Goal: Transaction & Acquisition: Download file/media

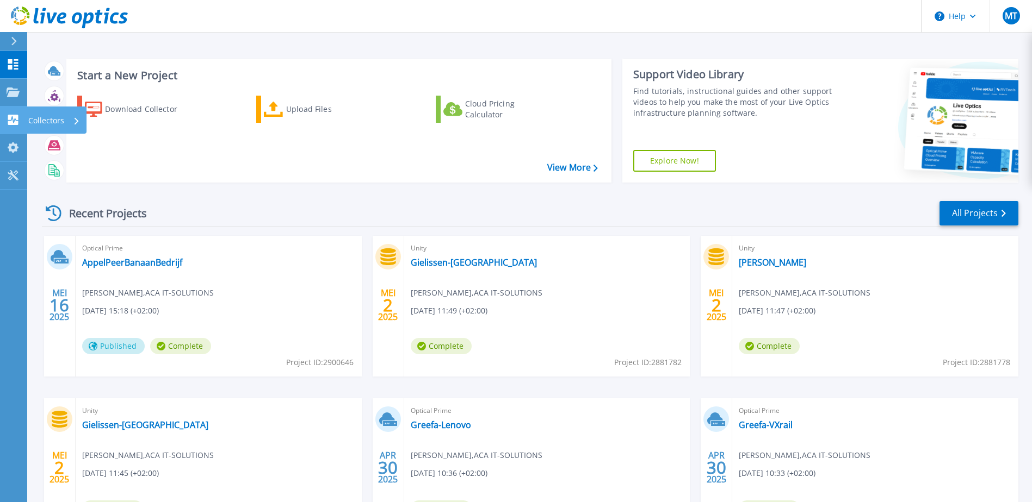
click at [15, 120] on icon at bounding box center [13, 120] width 10 height 10
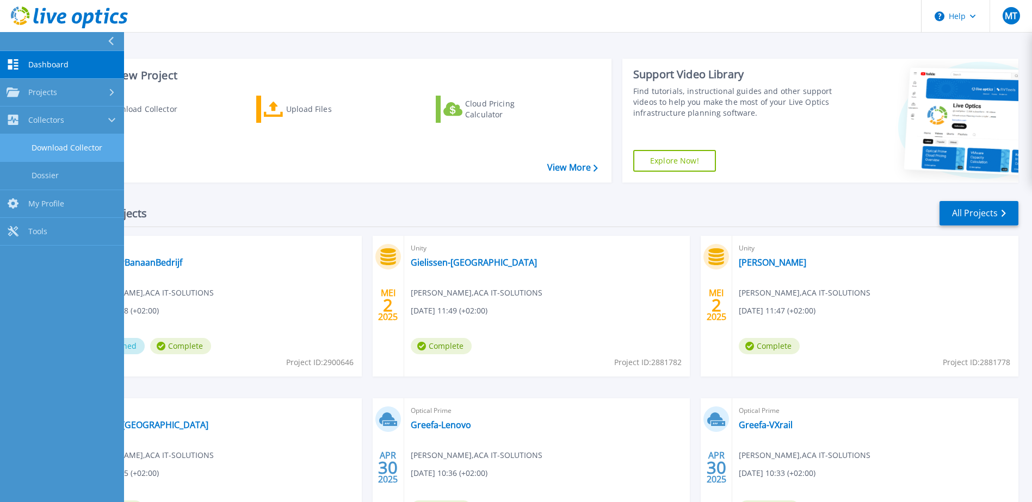
click at [57, 147] on link "Download Collector" at bounding box center [62, 148] width 124 height 28
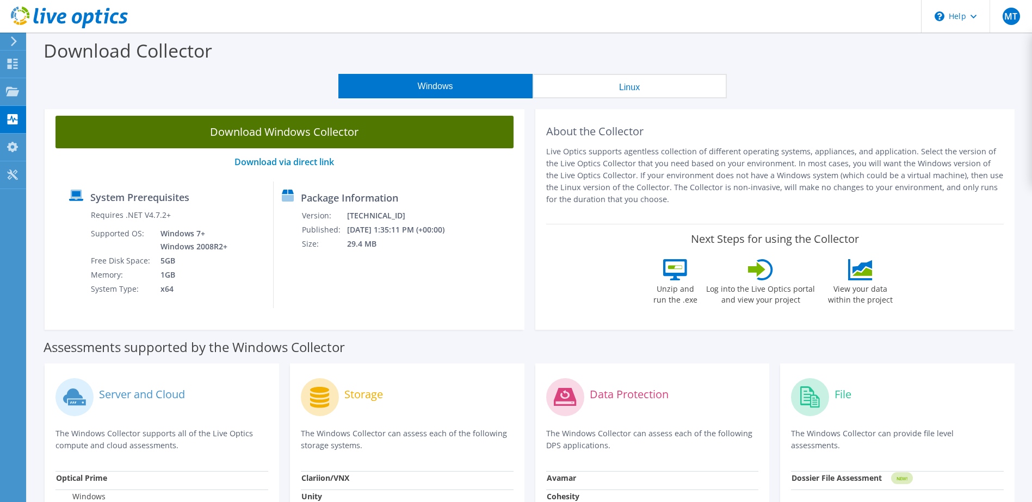
click at [303, 131] on link "Download Windows Collector" at bounding box center [284, 132] width 458 height 33
